Goal: Use online tool/utility: Utilize a website feature to perform a specific function

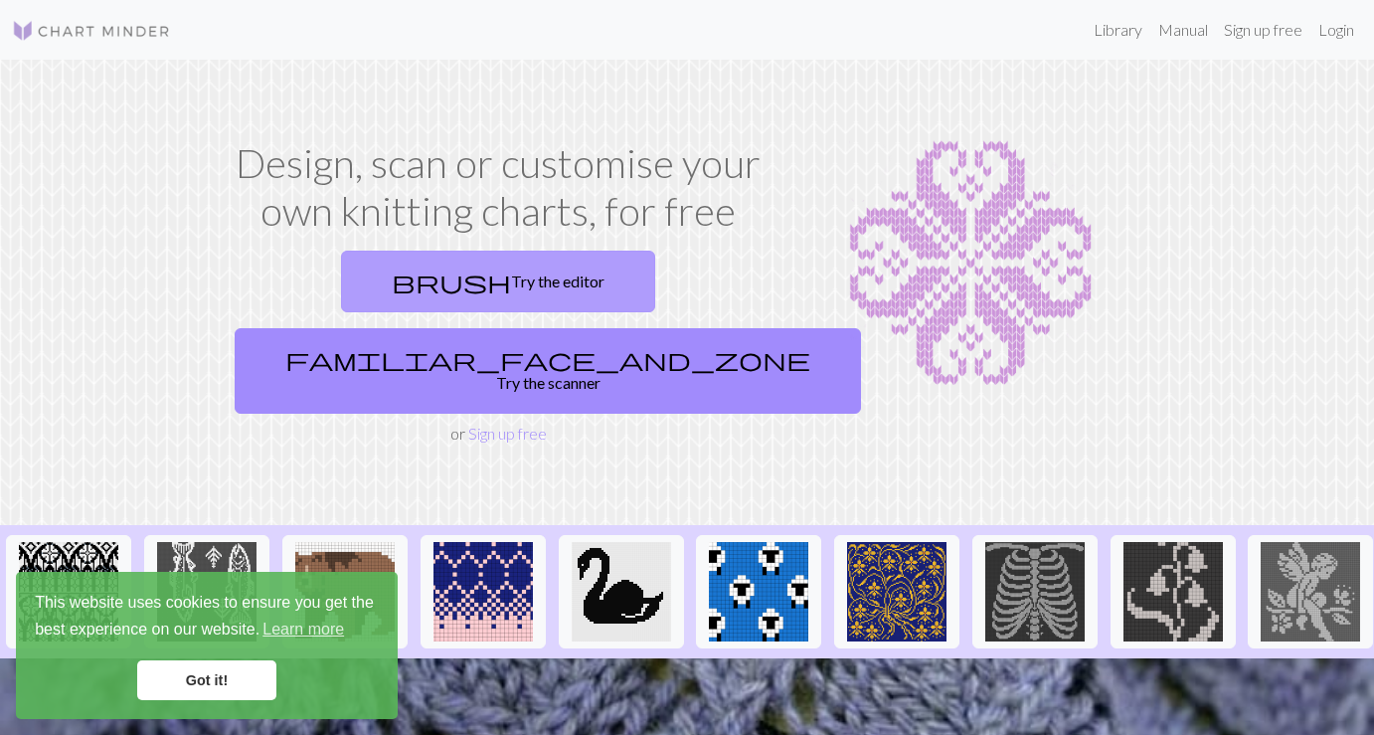
click at [350, 289] on link "brush Try the editor" at bounding box center [498, 282] width 314 height 62
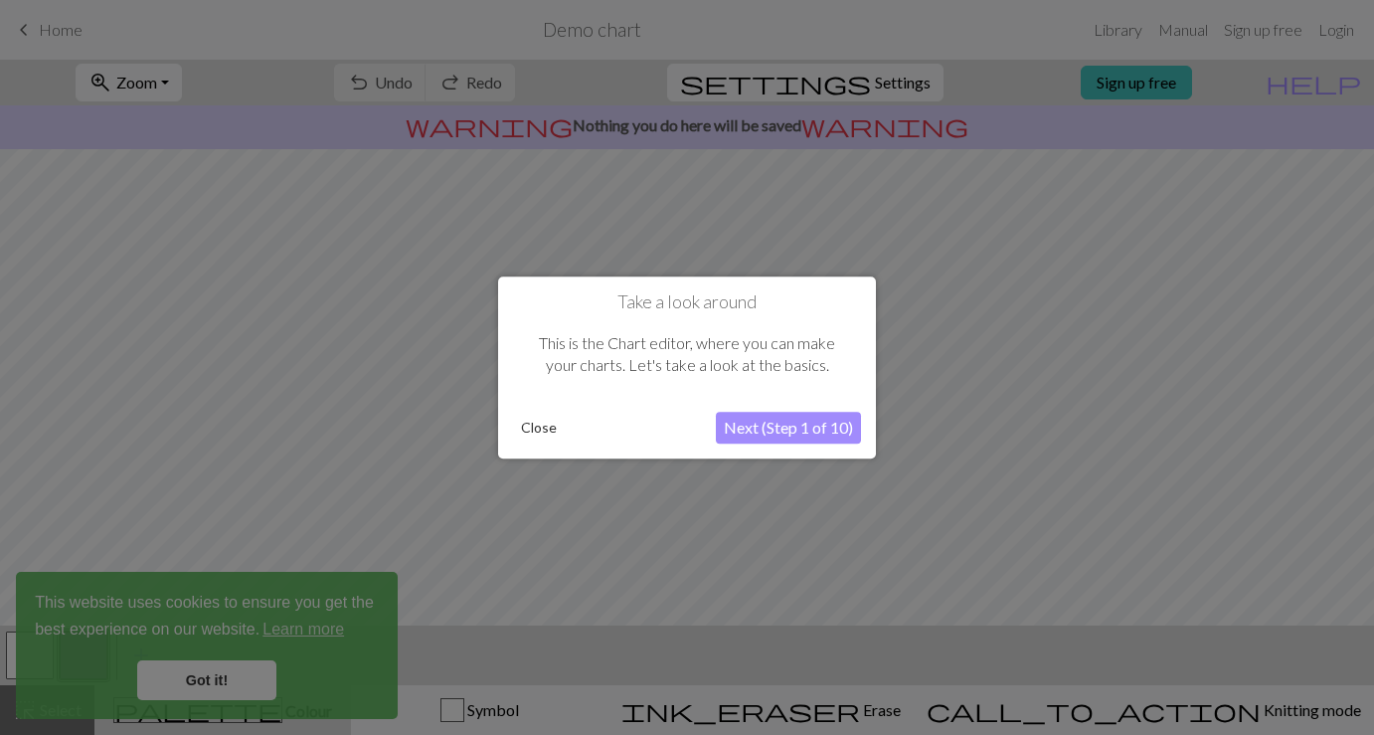
click at [787, 426] on button "Next (Step 1 of 10)" at bounding box center [788, 428] width 145 height 32
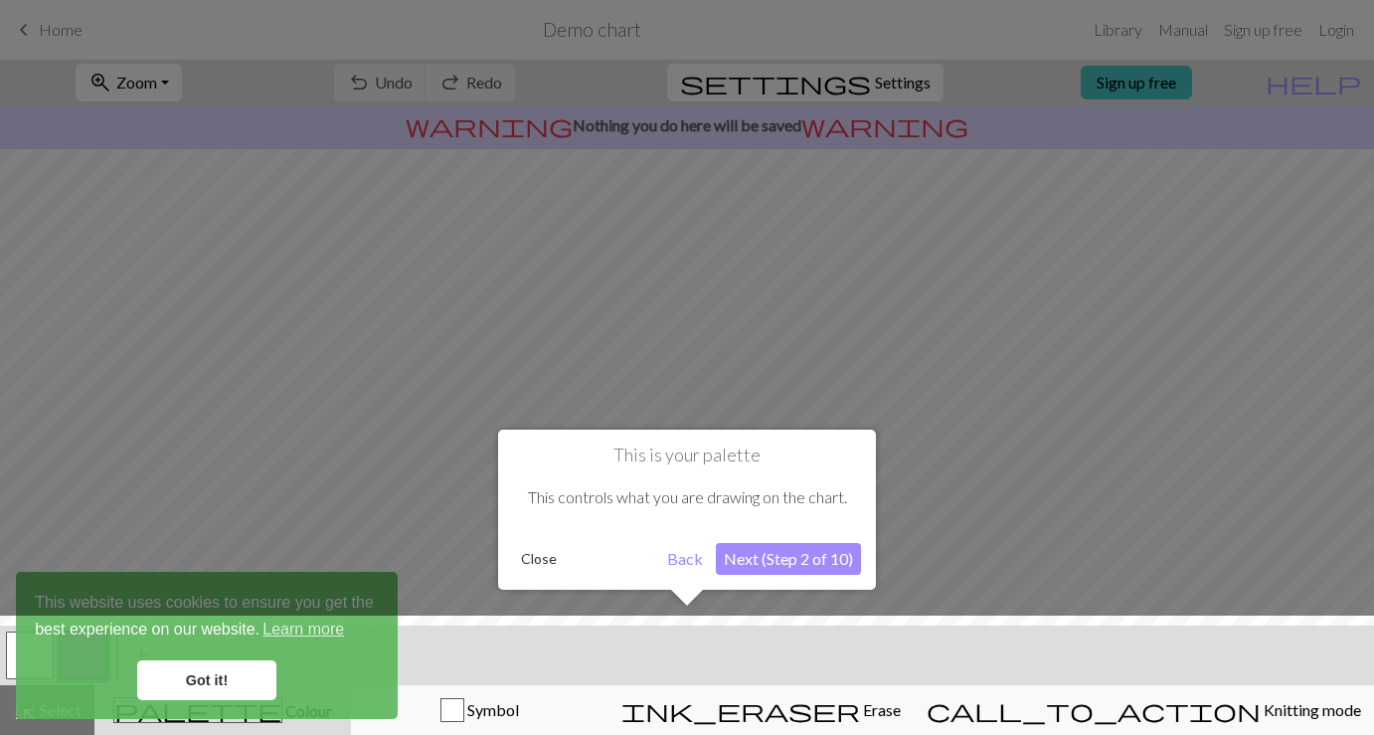
click at [202, 681] on div at bounding box center [687, 680] width 1394 height 129
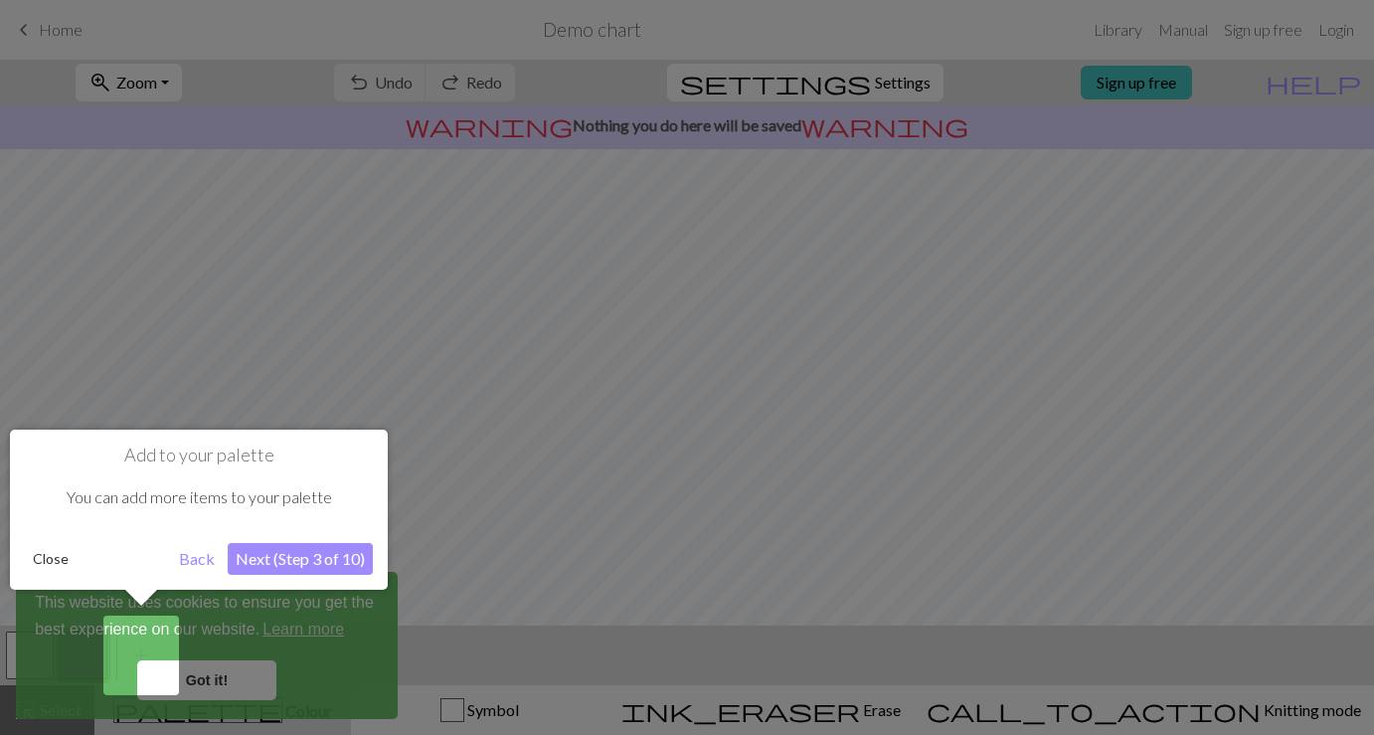
click at [264, 561] on button "Next (Step 3 of 10)" at bounding box center [300, 559] width 145 height 32
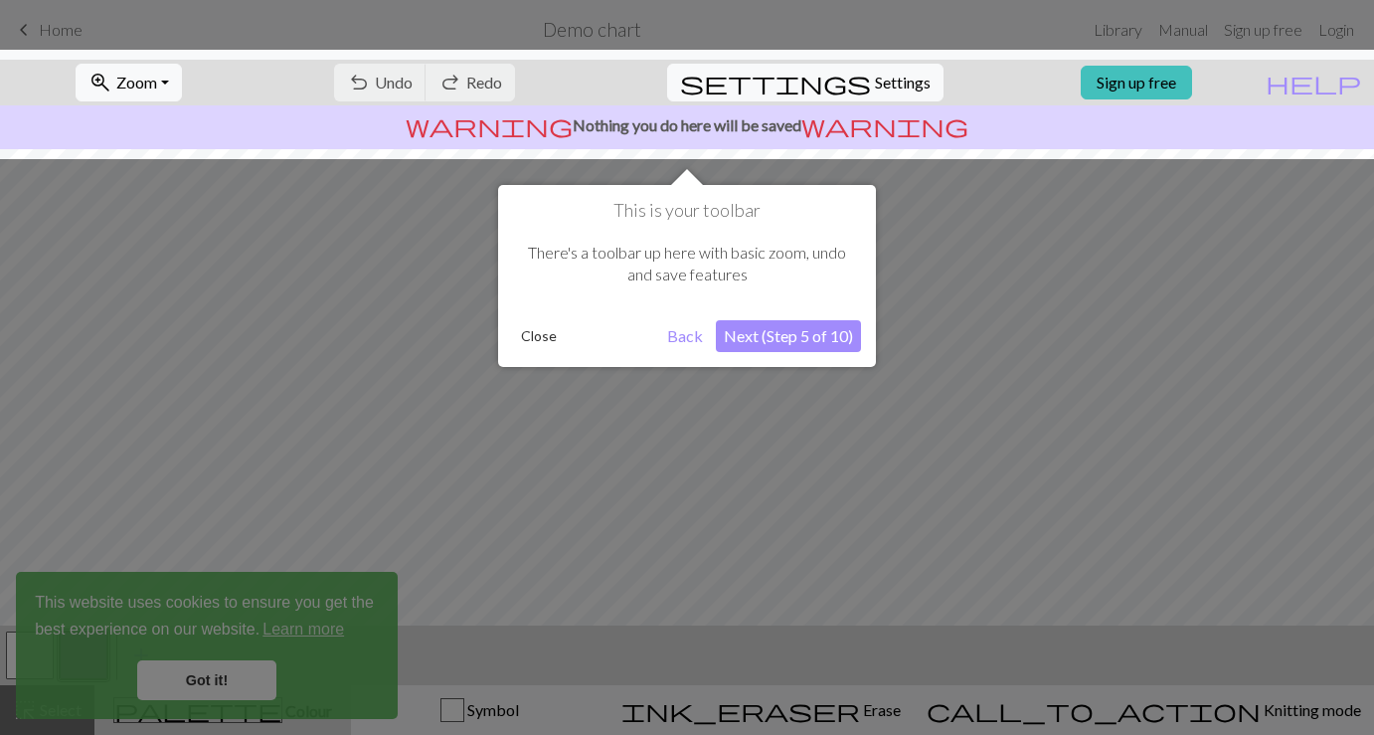
click at [788, 333] on button "Next (Step 5 of 10)" at bounding box center [788, 336] width 145 height 32
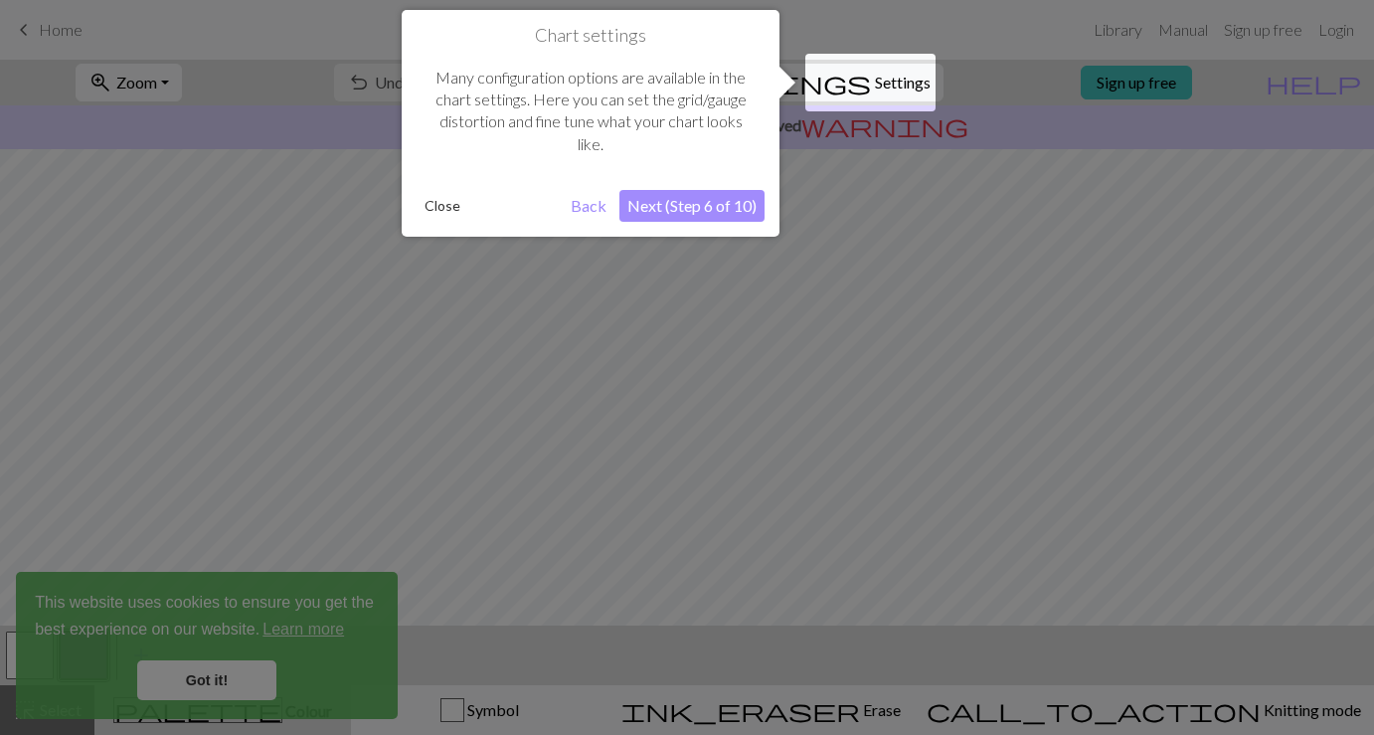
click at [687, 200] on button "Next (Step 6 of 10)" at bounding box center [692, 206] width 145 height 32
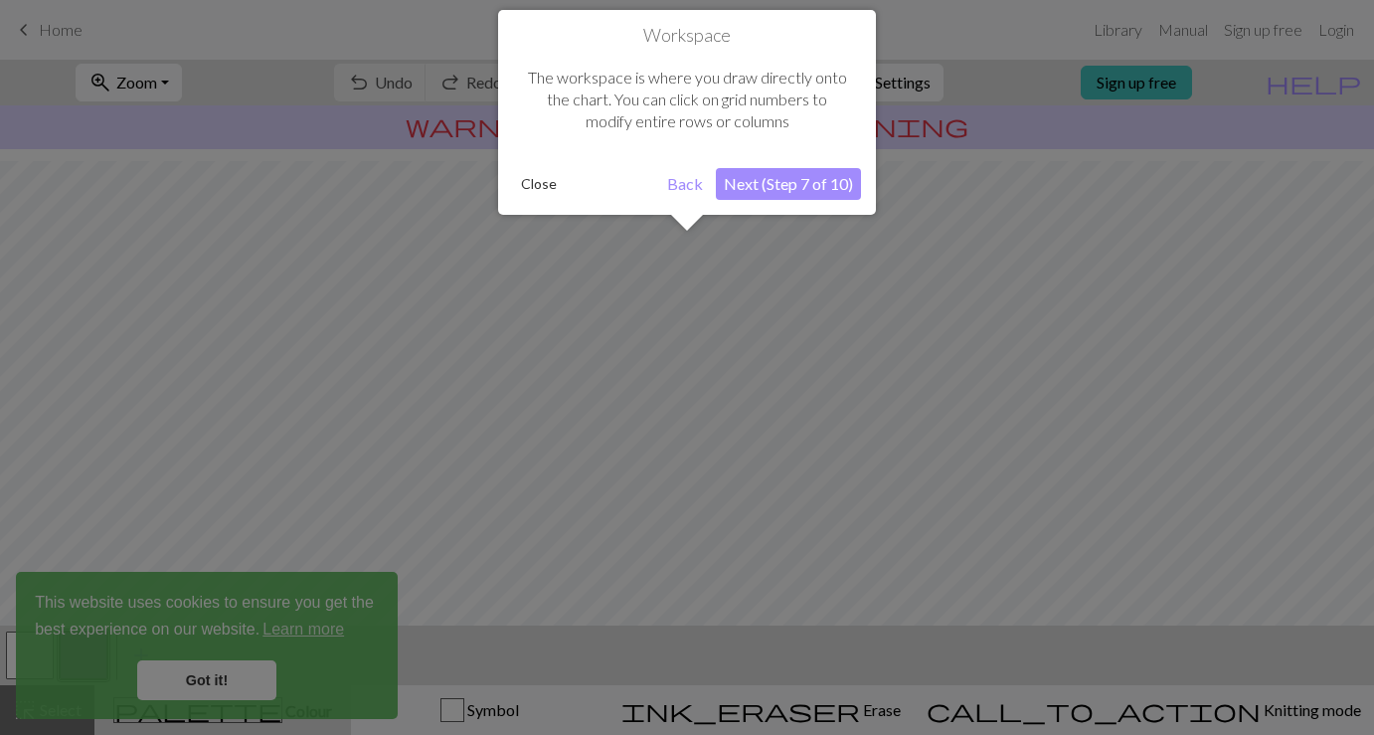
scroll to position [119, 0]
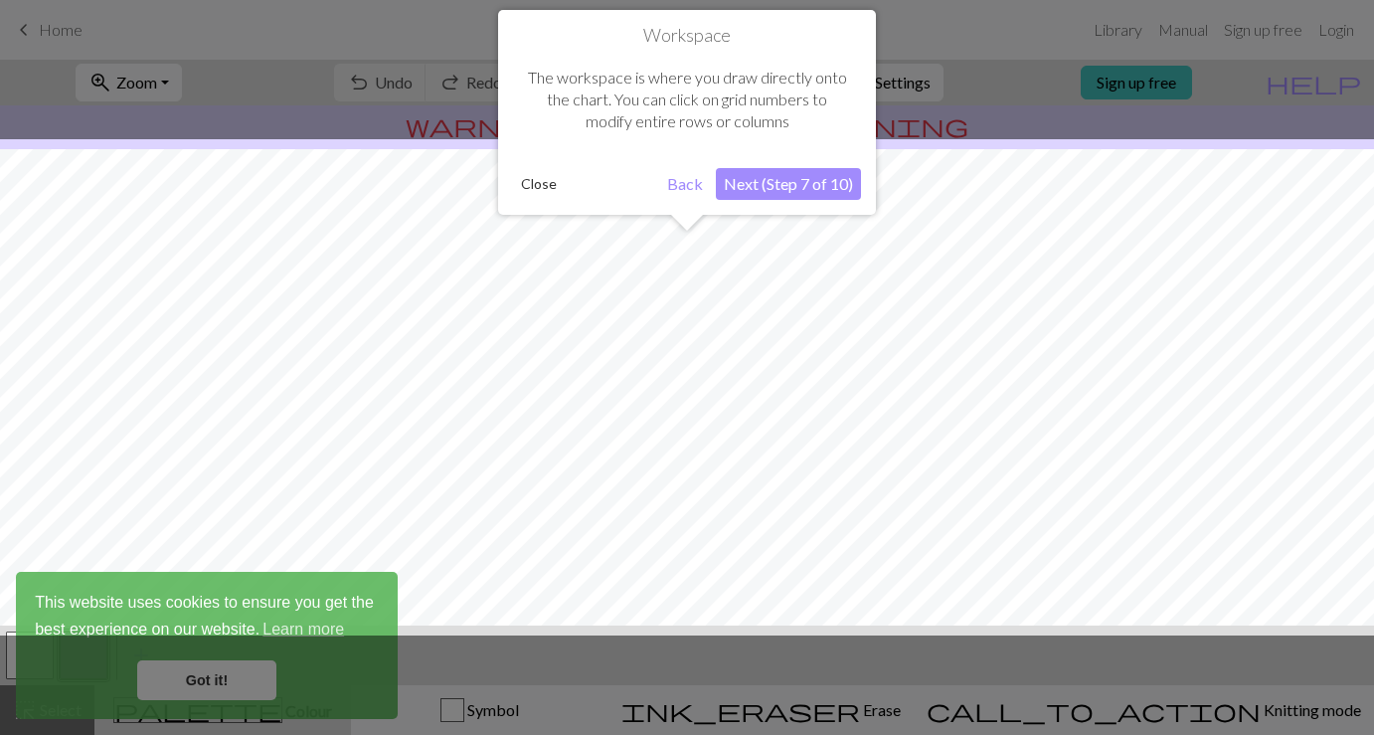
click at [789, 185] on button "Next (Step 7 of 10)" at bounding box center [788, 184] width 145 height 32
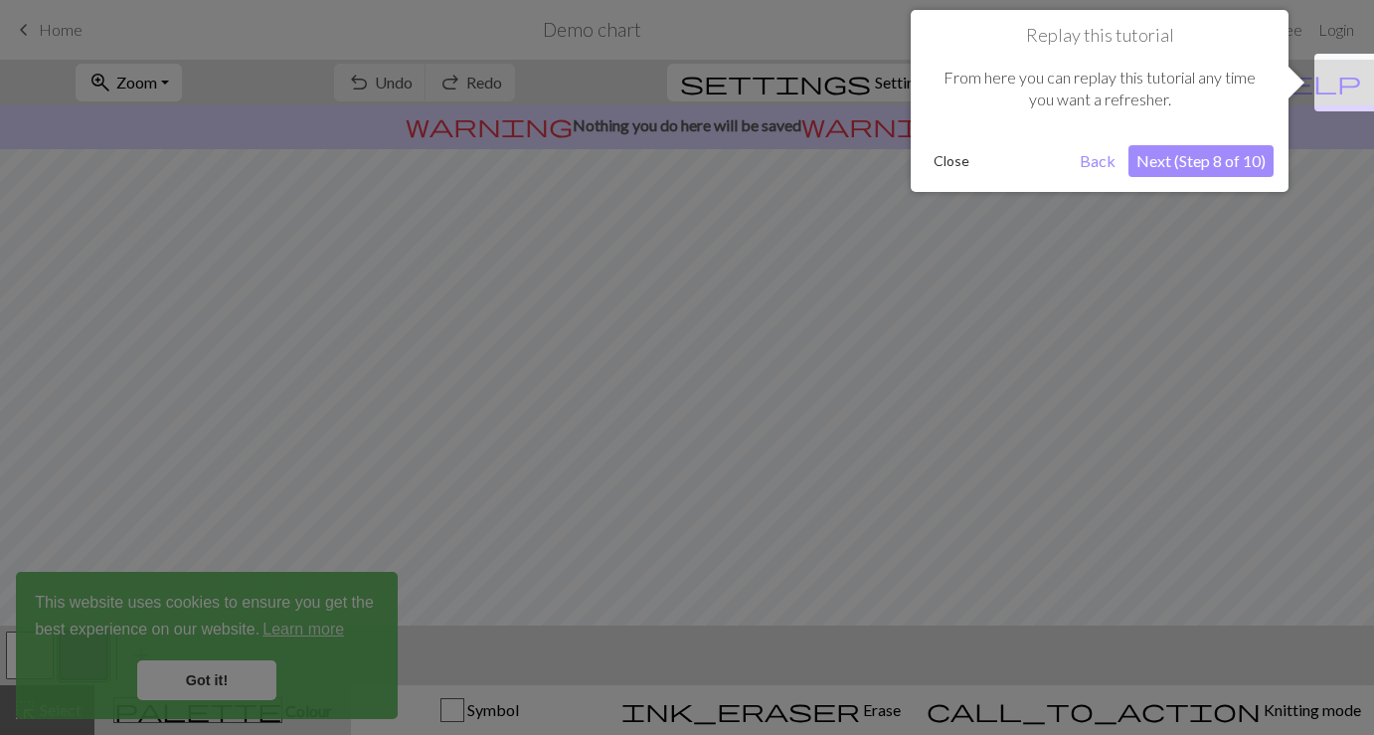
click at [1220, 162] on button "Next (Step 8 of 10)" at bounding box center [1201, 161] width 145 height 32
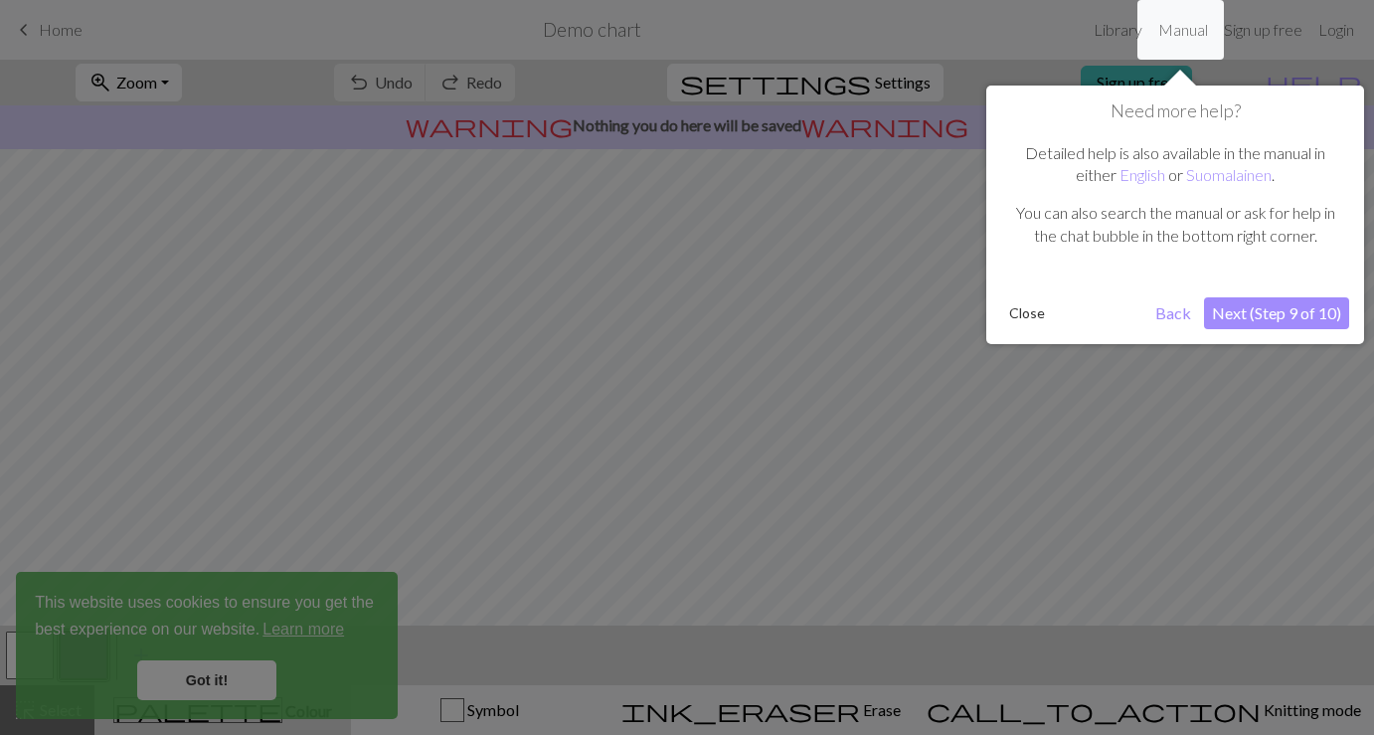
click at [1255, 316] on button "Next (Step 9 of 10)" at bounding box center [1276, 313] width 145 height 32
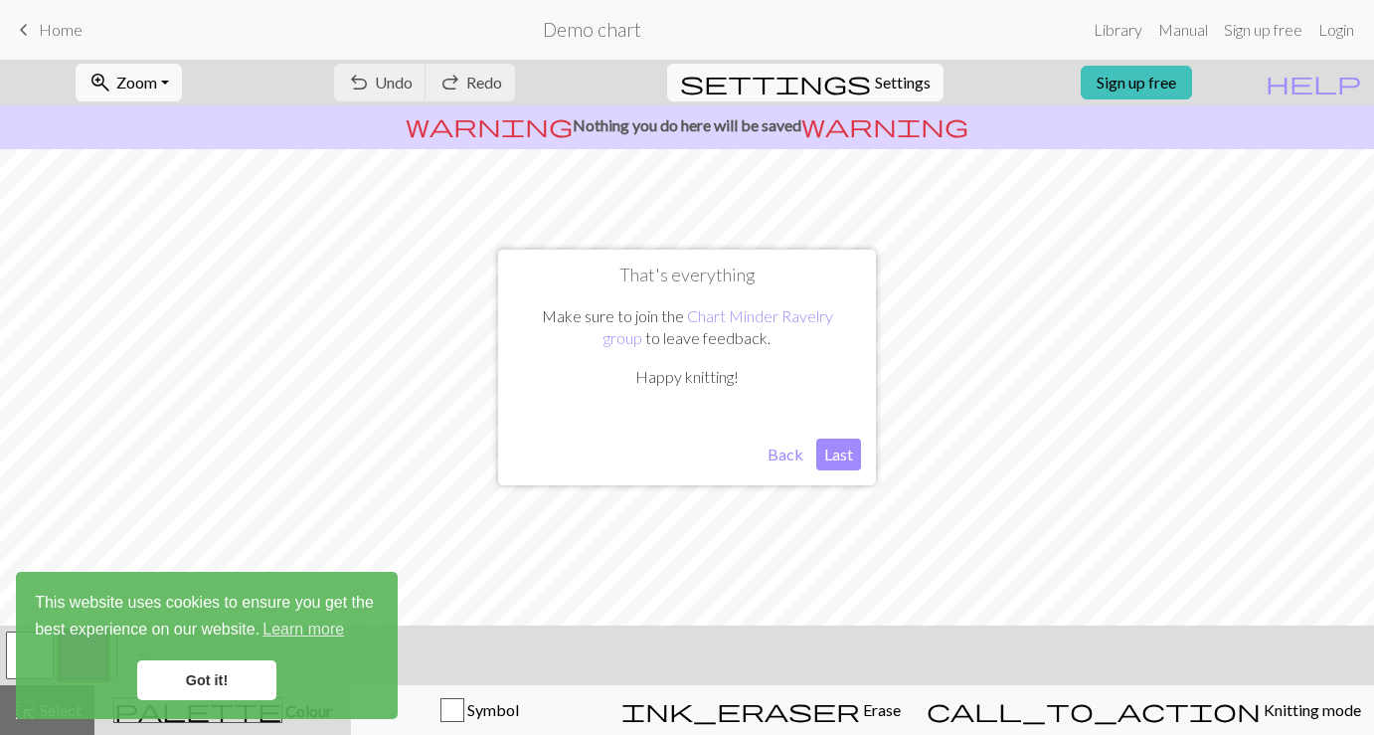
click at [218, 682] on link "Got it!" at bounding box center [206, 680] width 139 height 40
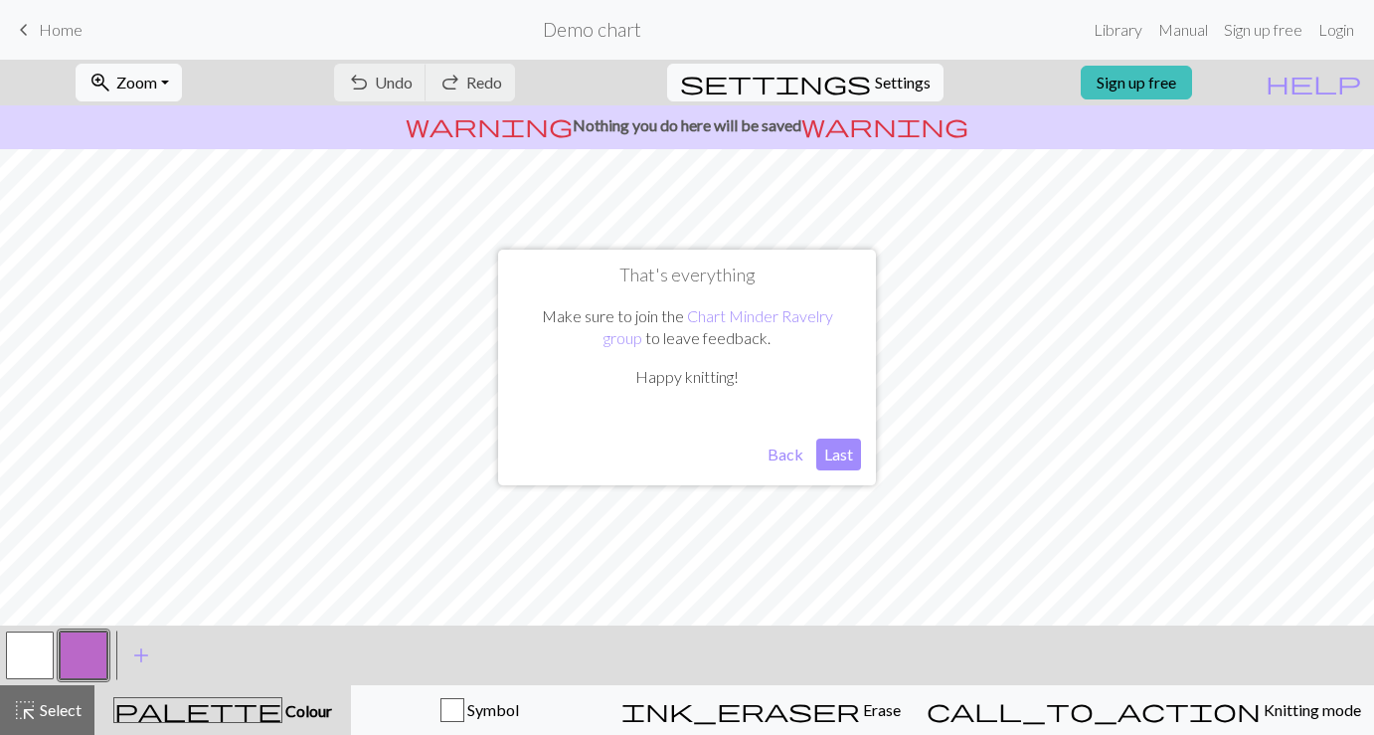
click at [833, 455] on button "Last" at bounding box center [838, 455] width 45 height 32
click at [35, 658] on button "button" at bounding box center [30, 655] width 48 height 48
click at [241, 716] on icon "palette" at bounding box center [197, 710] width 169 height 26
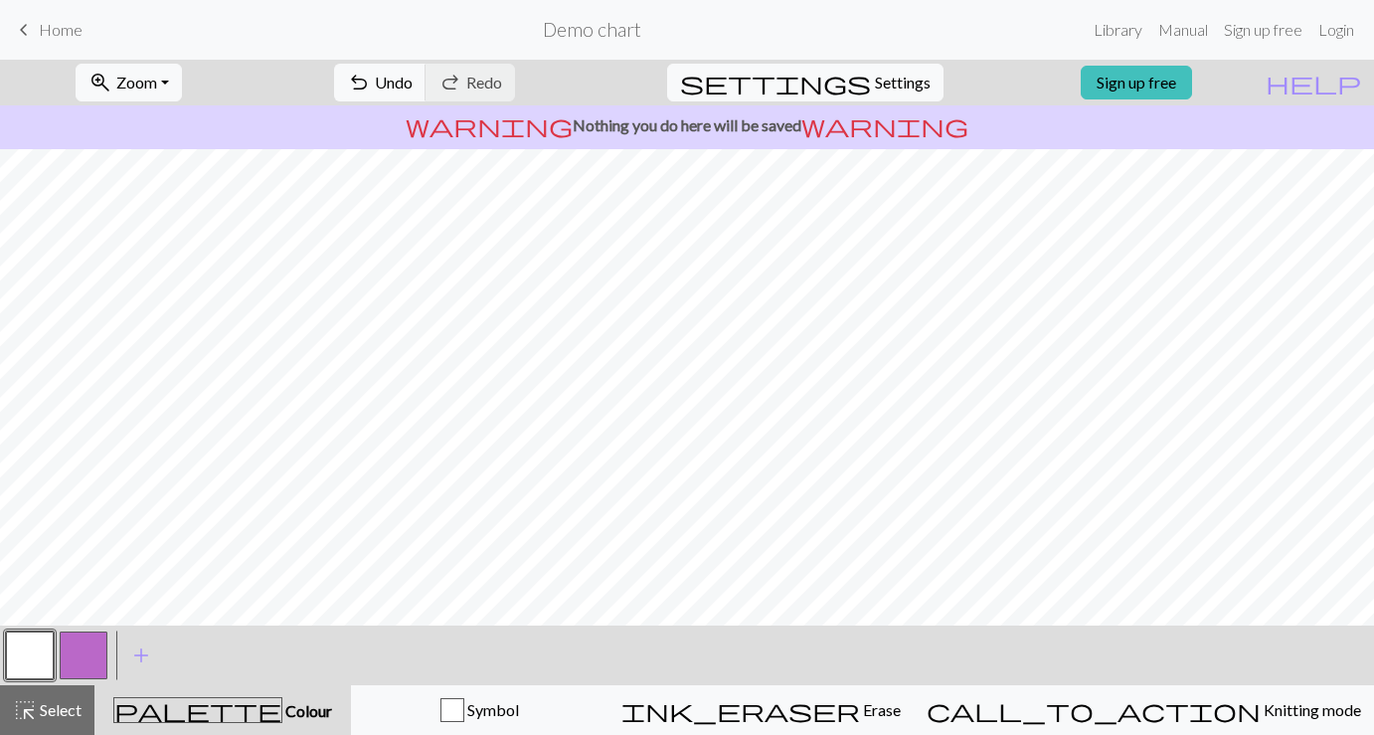
click at [227, 710] on span "palette" at bounding box center [197, 710] width 167 height 28
click at [92, 655] on button "button" at bounding box center [84, 655] width 48 height 48
click at [137, 652] on span "add" at bounding box center [141, 655] width 24 height 28
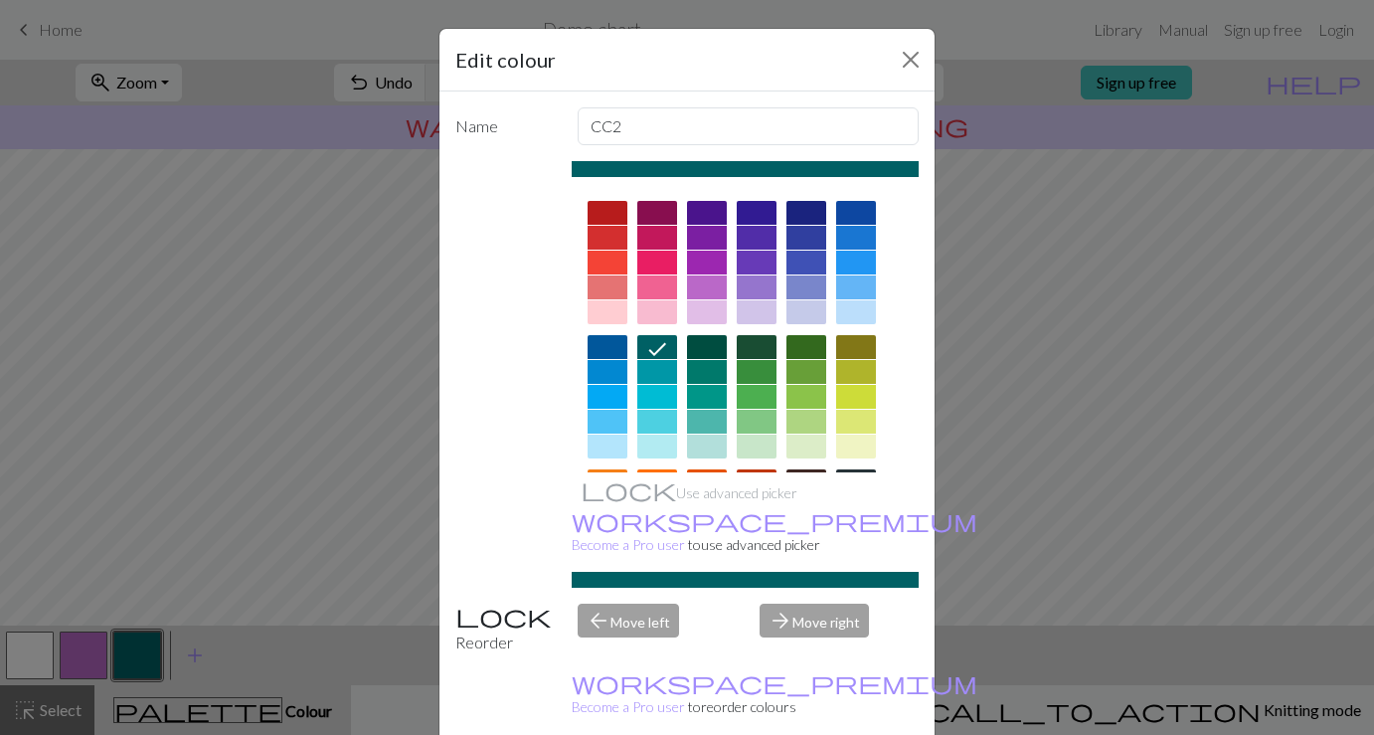
click at [853, 261] on div at bounding box center [856, 263] width 40 height 24
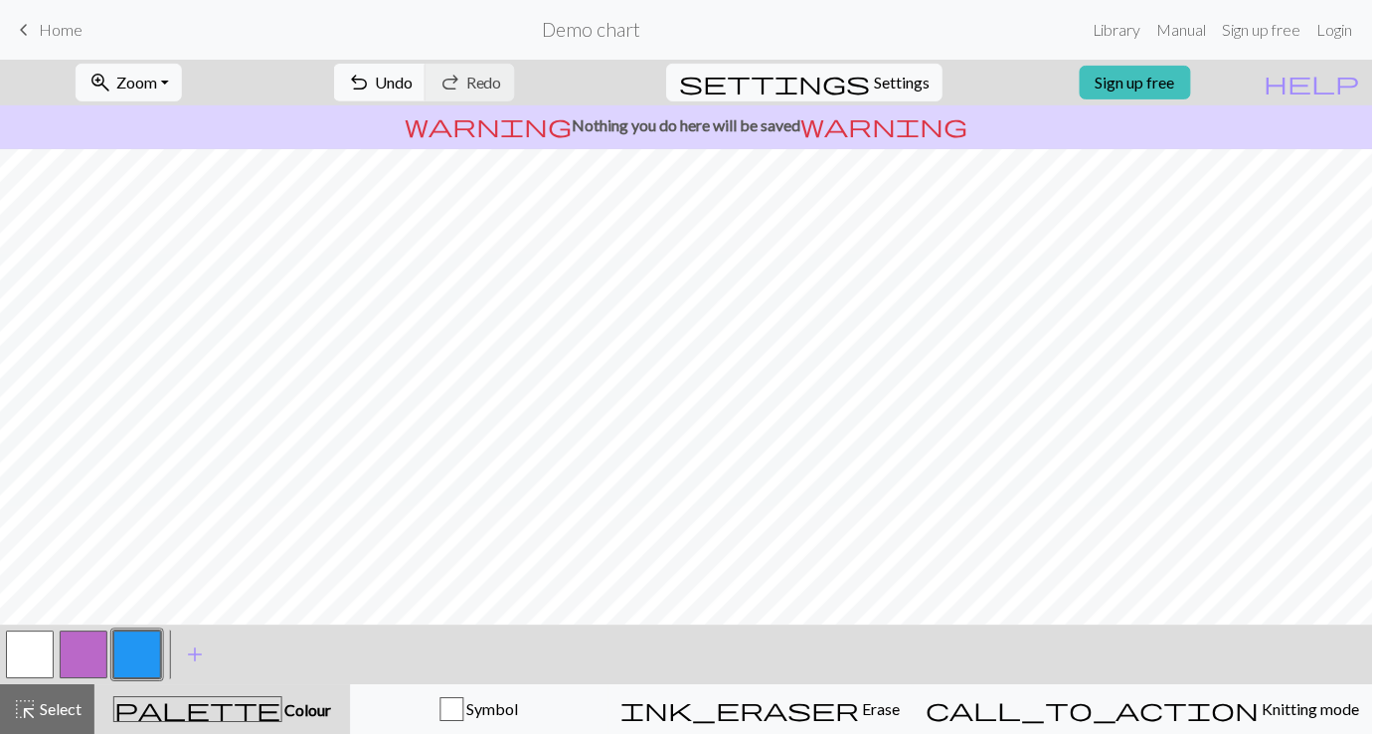
scroll to position [47, 0]
click at [32, 653] on button "button" at bounding box center [30, 654] width 48 height 48
click at [137, 664] on button "button" at bounding box center [137, 654] width 48 height 48
click at [31, 654] on button "button" at bounding box center [30, 654] width 48 height 48
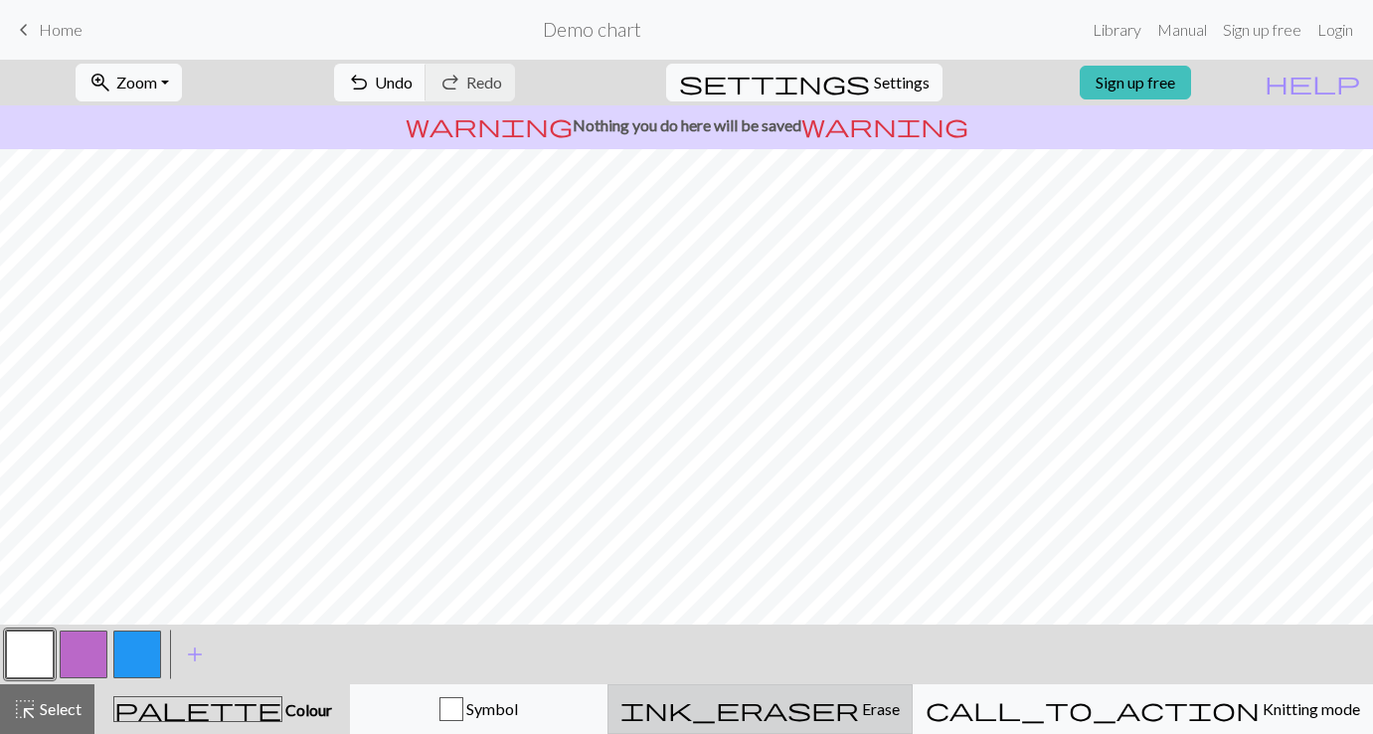
click at [902, 727] on button "ink_eraser Erase Erase" at bounding box center [760, 709] width 305 height 50
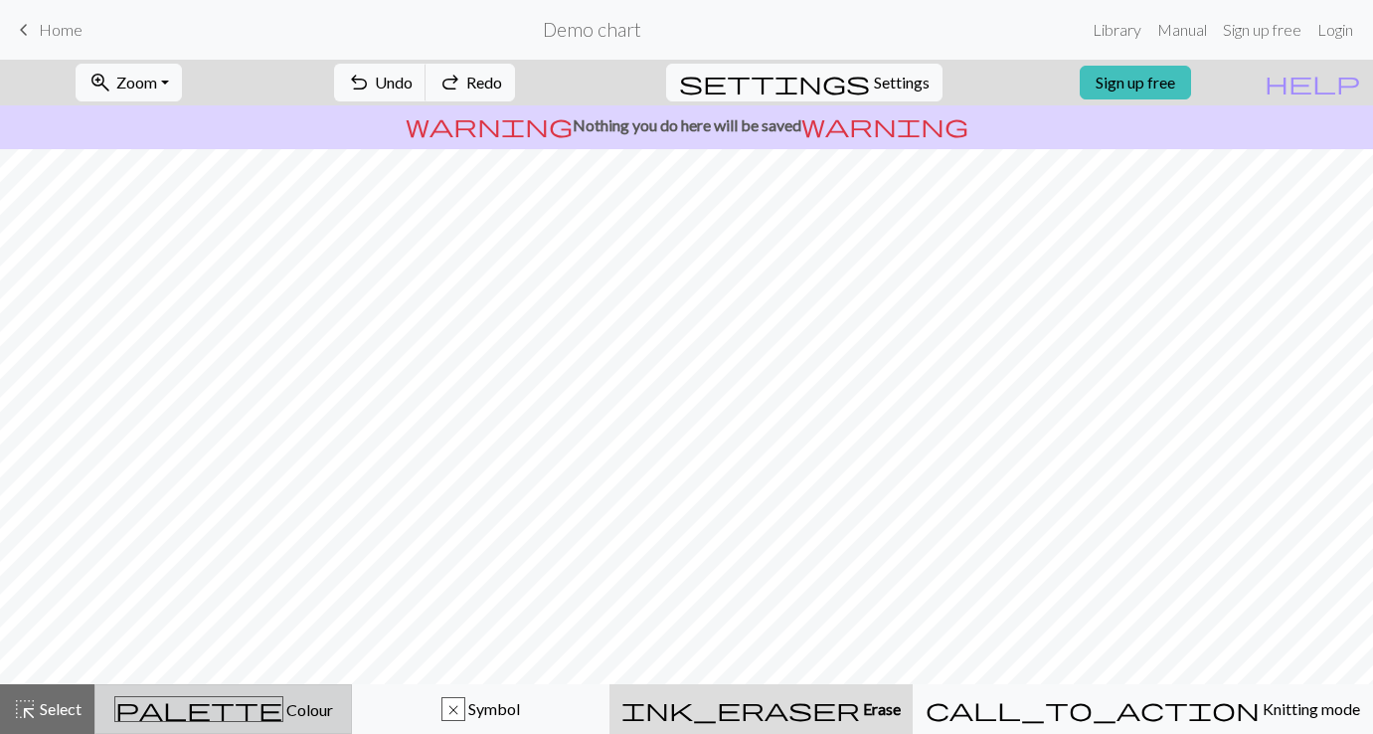
click at [200, 712] on div "palette Colour Colour" at bounding box center [223, 709] width 232 height 26
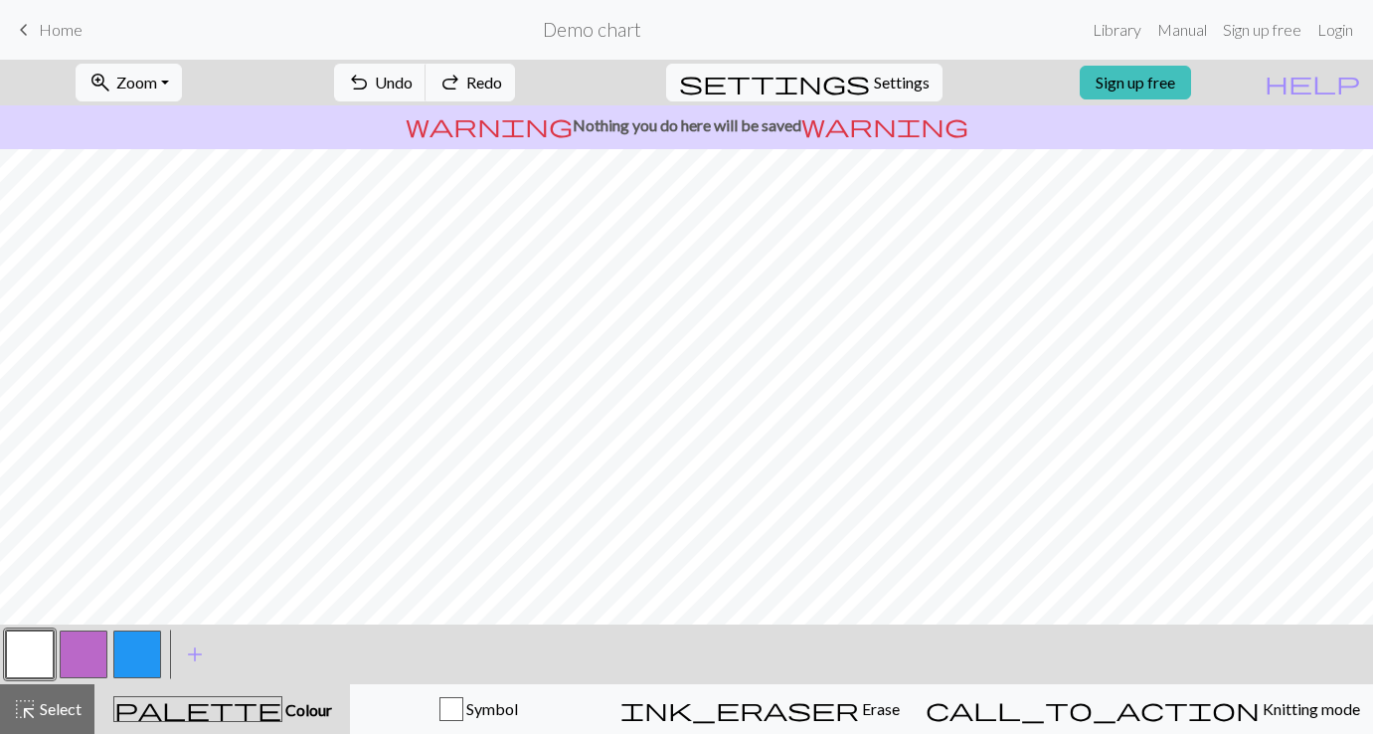
click at [36, 645] on button "button" at bounding box center [30, 654] width 48 height 48
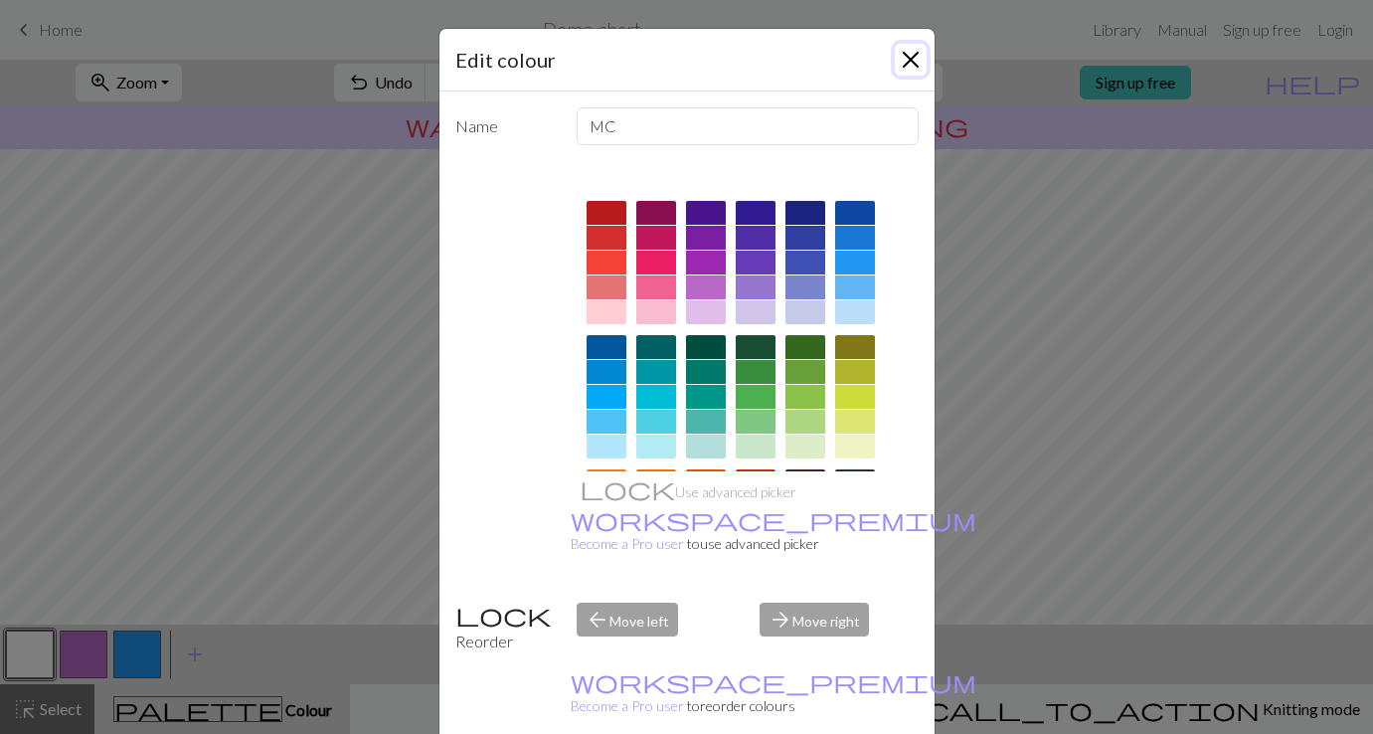
click at [907, 66] on button "Close" at bounding box center [911, 60] width 32 height 32
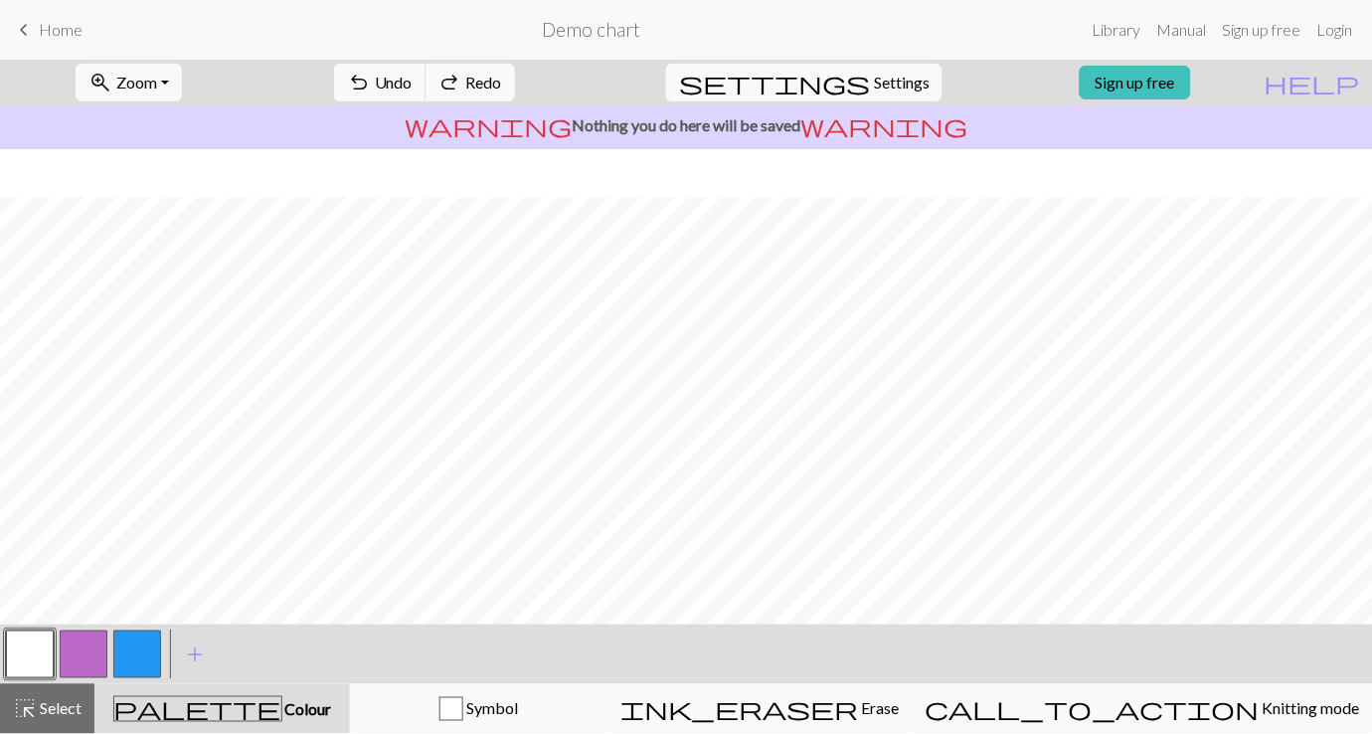
scroll to position [48, 0]
click at [129, 657] on button "button" at bounding box center [137, 654] width 48 height 48
click at [40, 654] on button "button" at bounding box center [30, 654] width 48 height 48
click at [141, 658] on button "button" at bounding box center [137, 654] width 48 height 48
click at [23, 650] on button "button" at bounding box center [30, 654] width 48 height 48
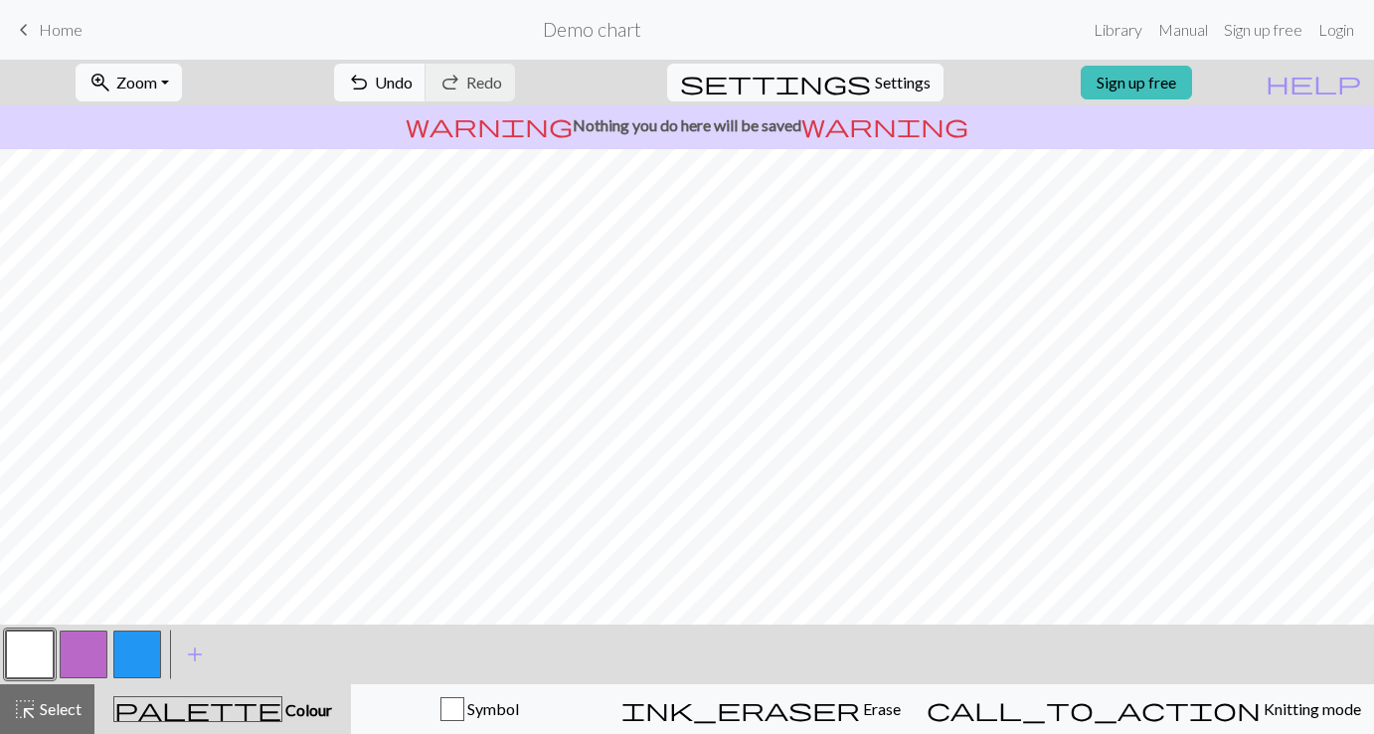
click at [141, 662] on button "button" at bounding box center [137, 654] width 48 height 48
